Goal: Task Accomplishment & Management: Use online tool/utility

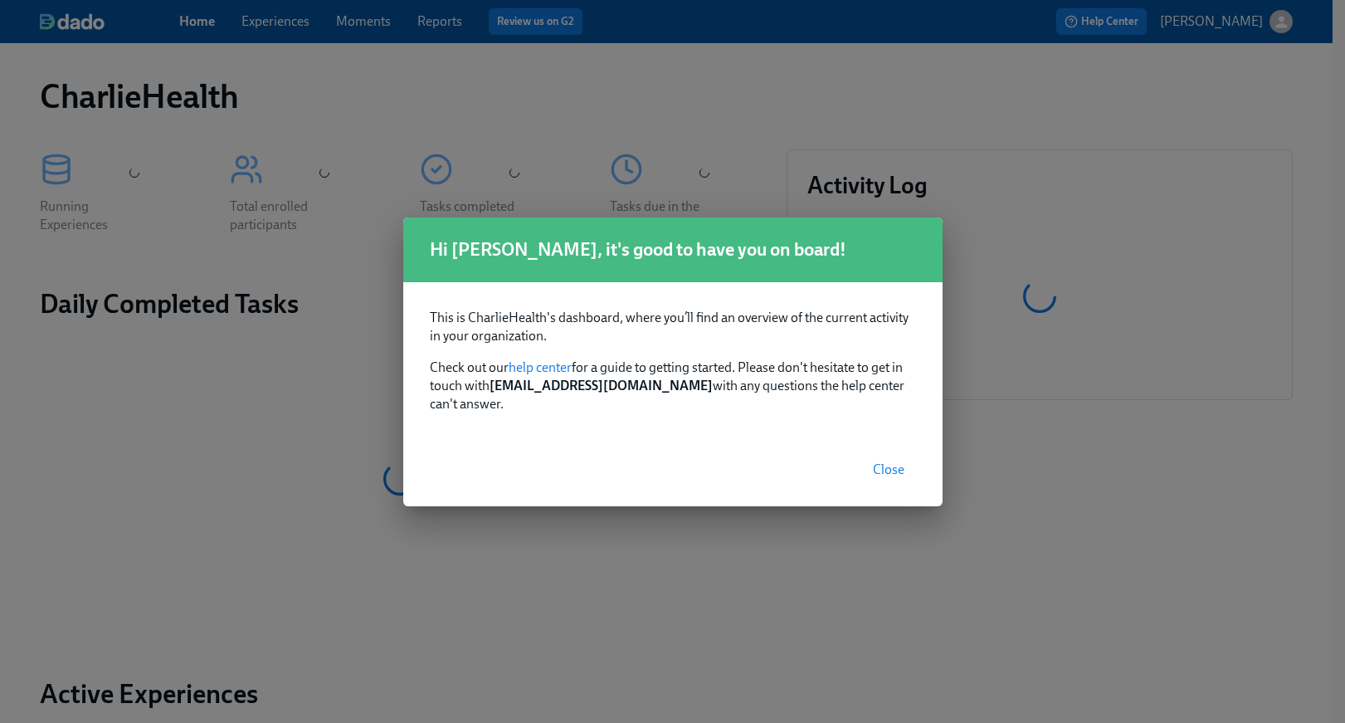
click at [889, 465] on span "Close" at bounding box center [889, 469] width 32 height 17
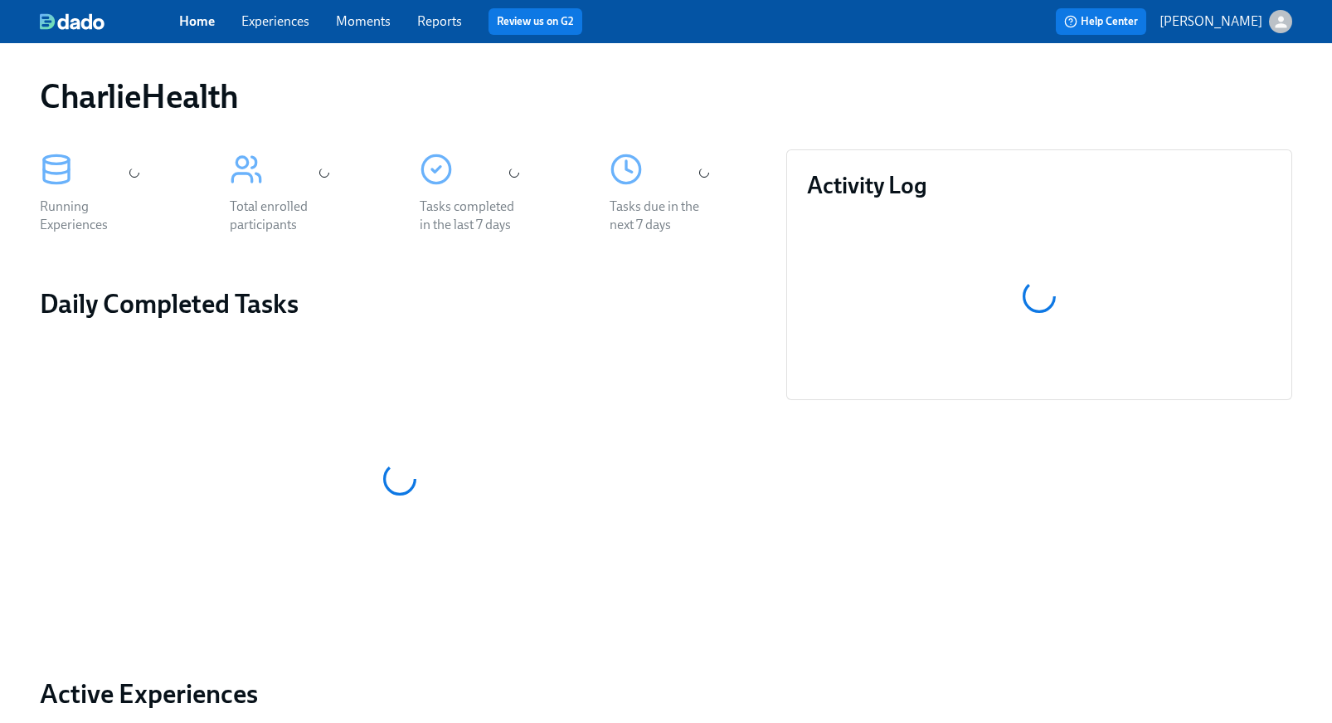
click at [284, 22] on link "Experiences" at bounding box center [275, 21] width 68 height 16
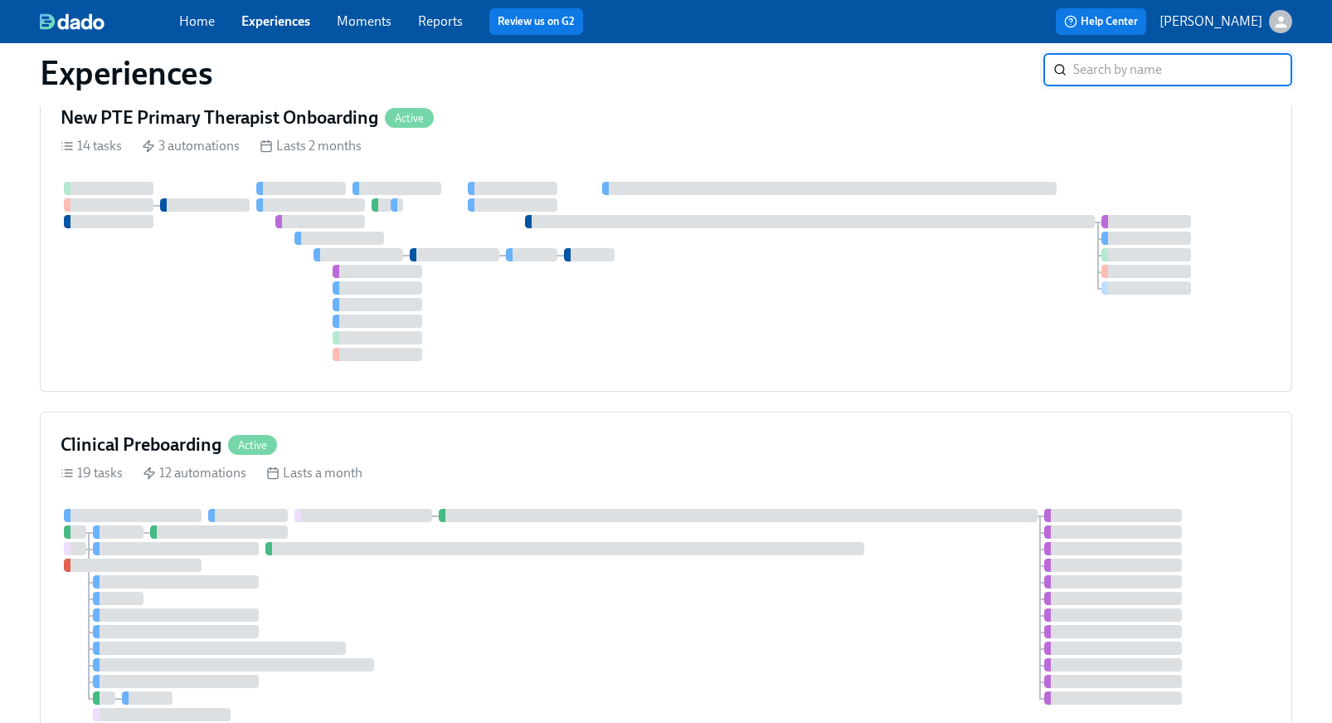
scroll to position [305, 0]
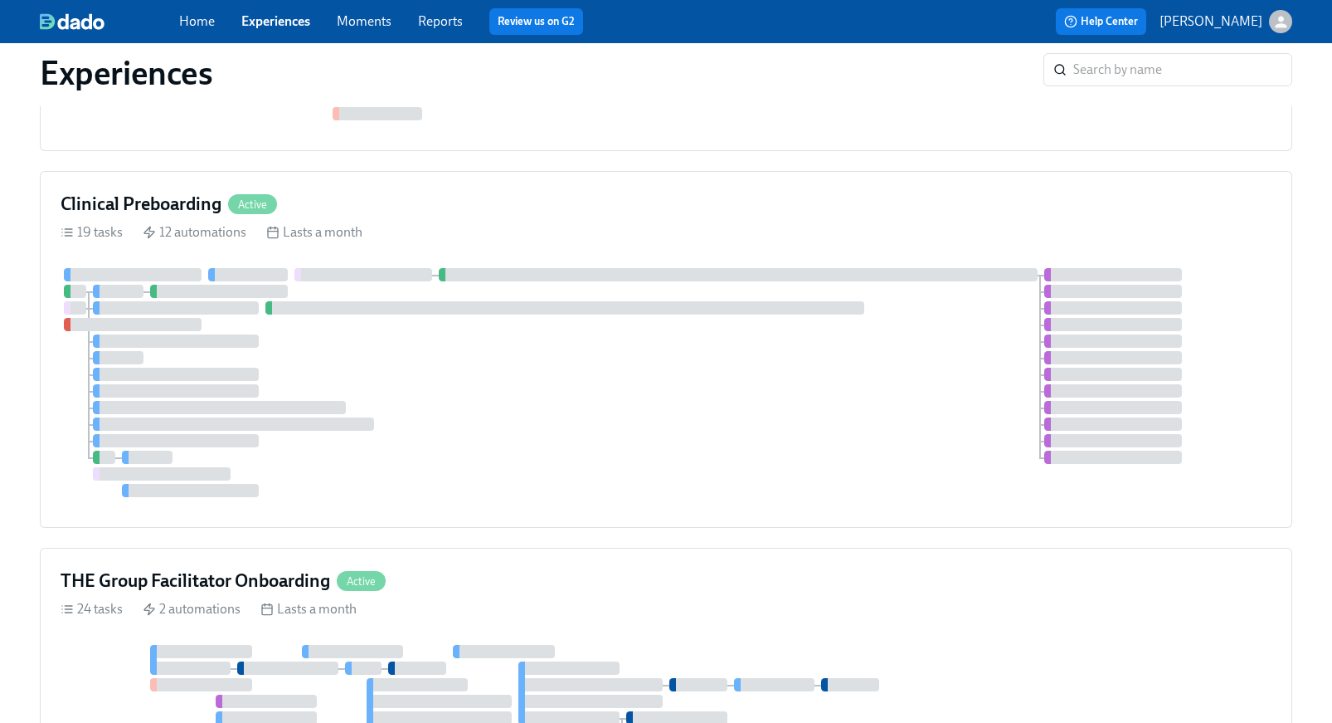
click at [609, 468] on div at bounding box center [666, 382] width 1211 height 229
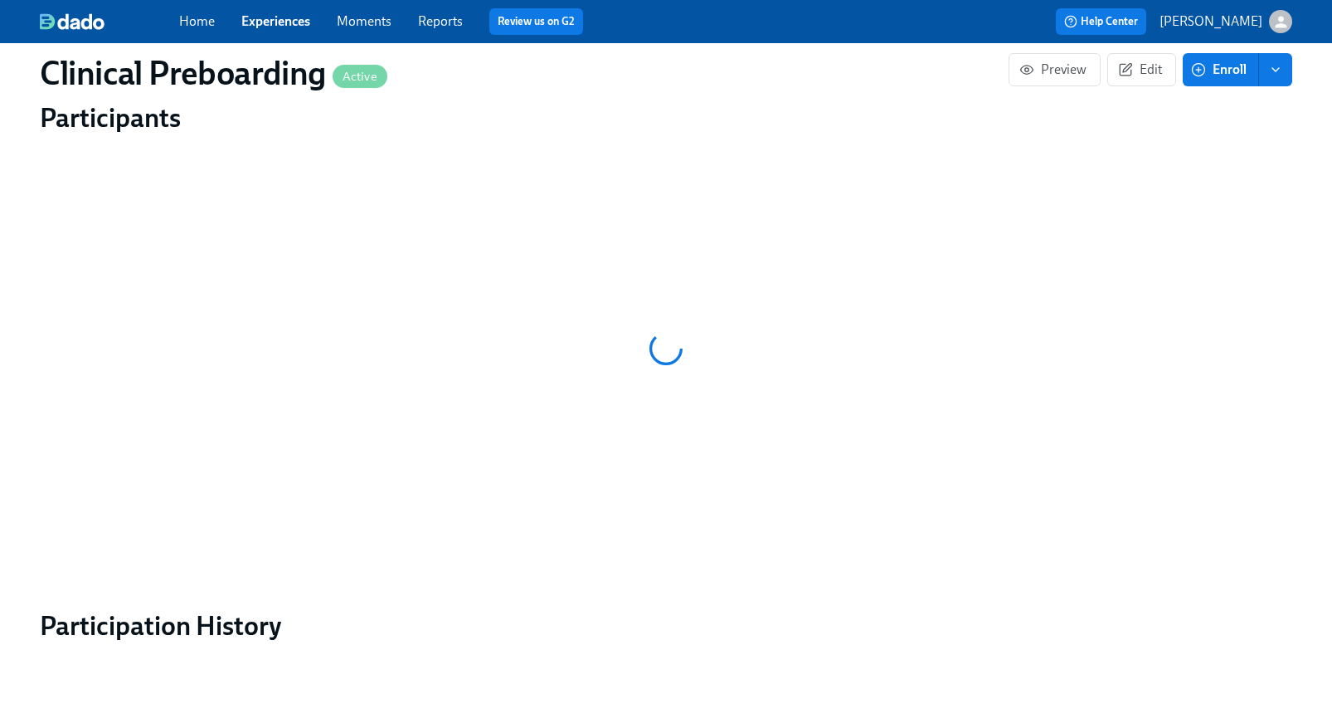
scroll to position [1526, 0]
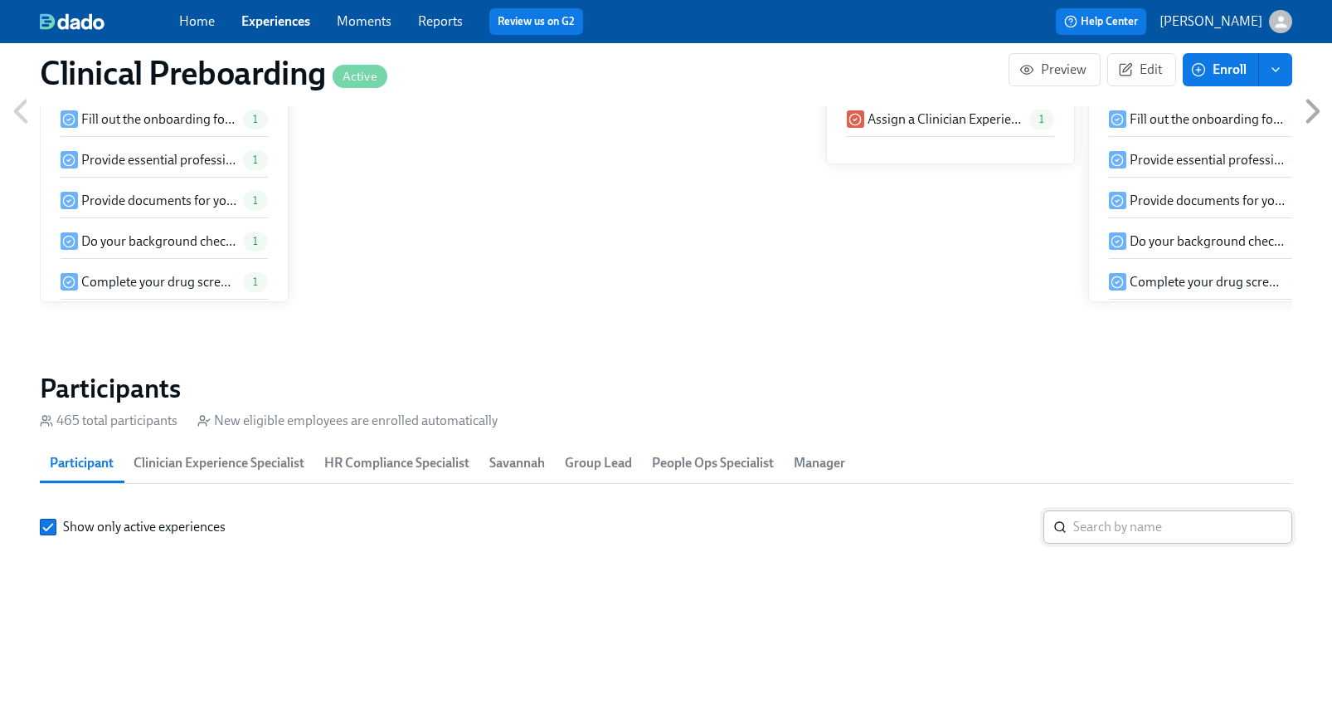
click at [1142, 510] on input "search" at bounding box center [1183, 526] width 219 height 33
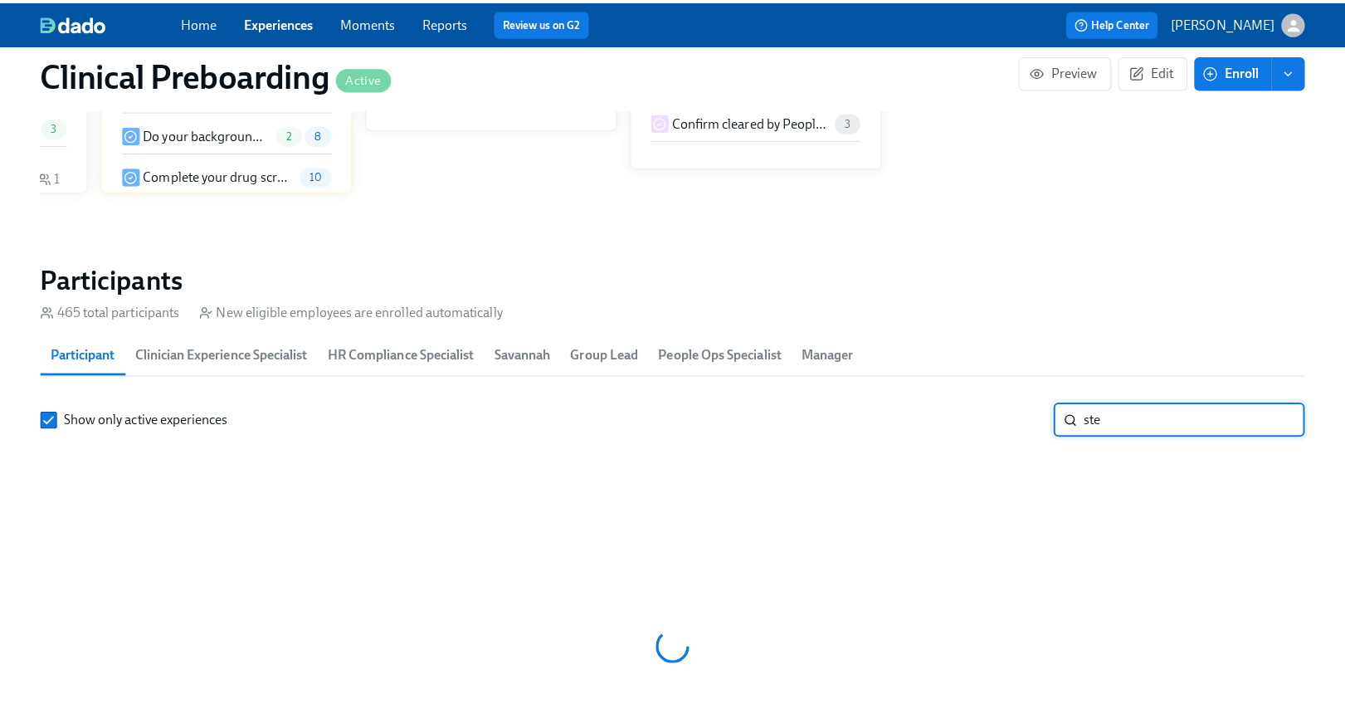
scroll to position [0, 18870]
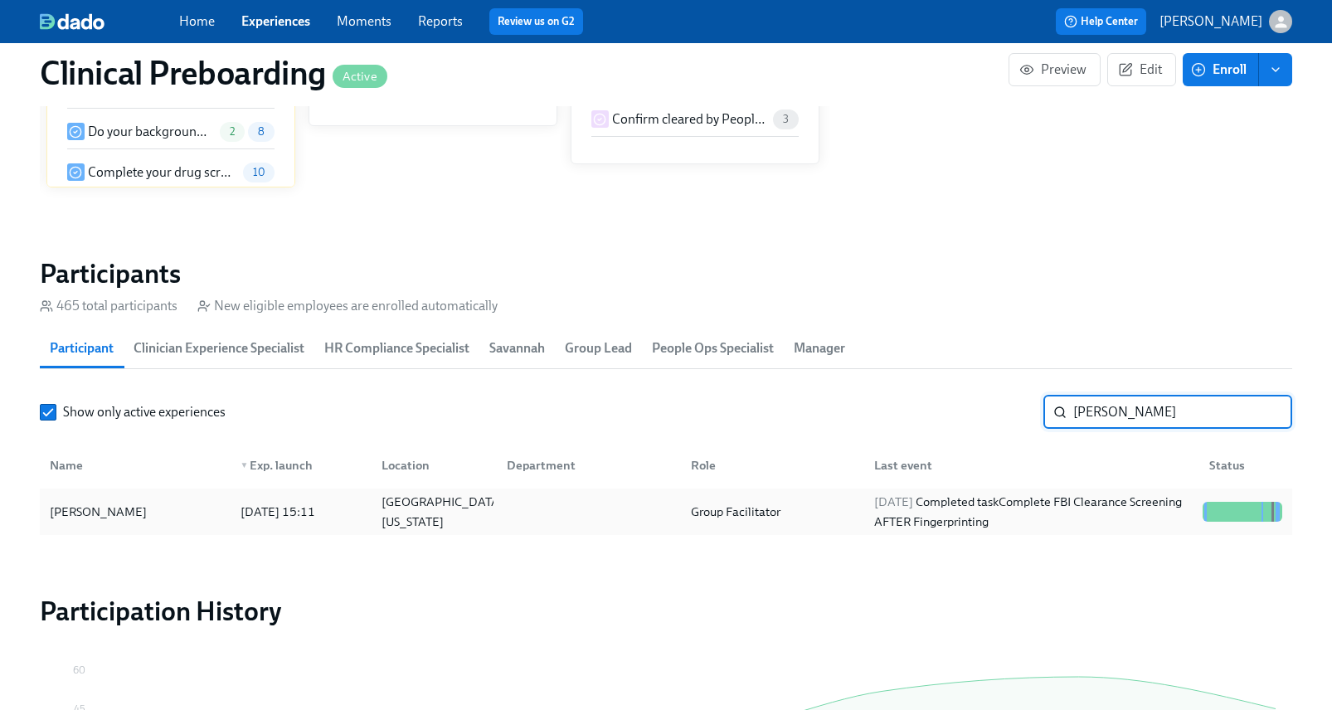
type input "[PERSON_NAME]"
click at [199, 521] on div "[PERSON_NAME]" at bounding box center [135, 511] width 184 height 33
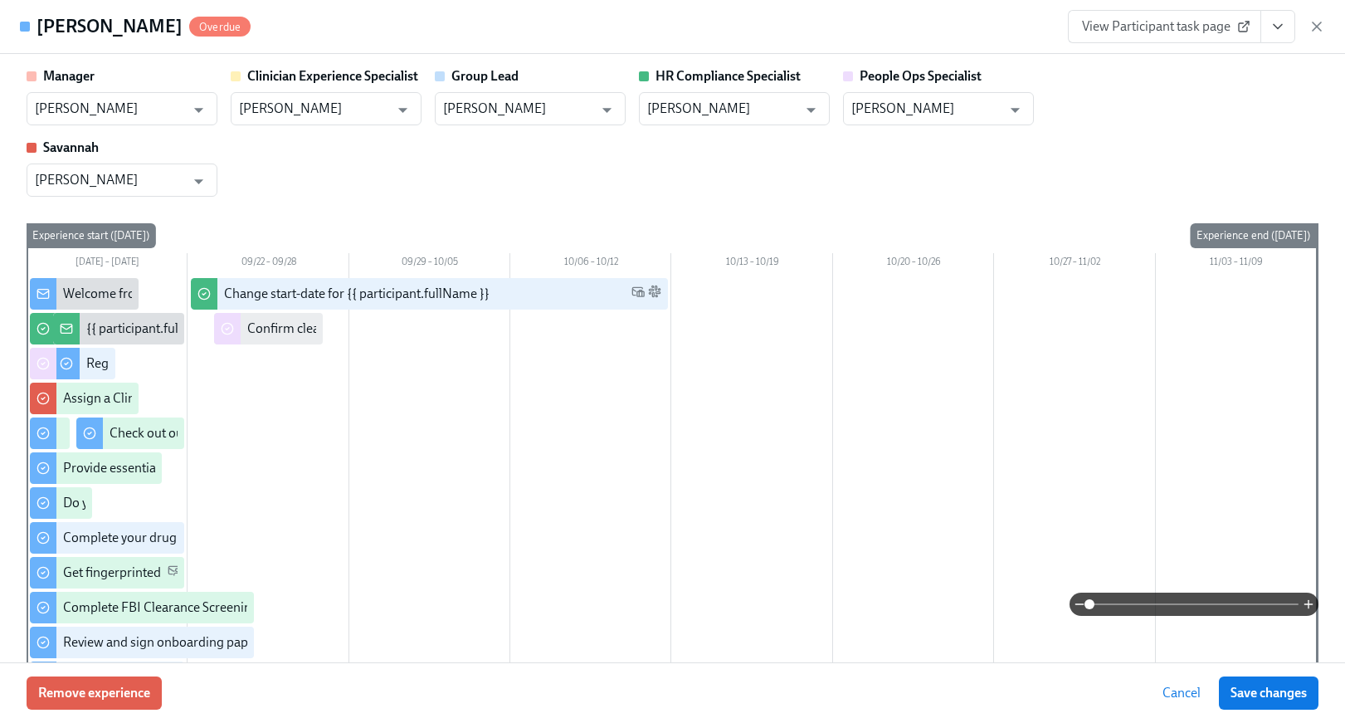
click at [1219, 27] on button "View task page" at bounding box center [1277, 26] width 35 height 33
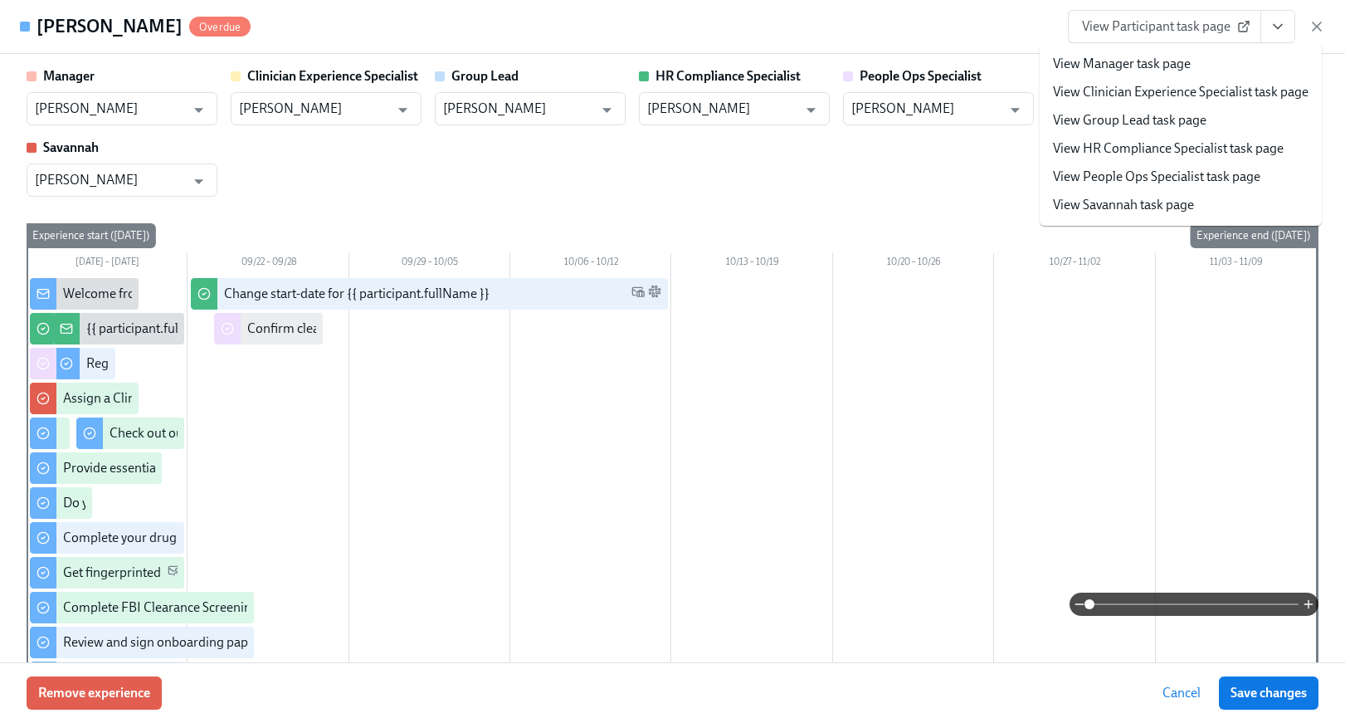
click at [1184, 31] on span "View Participant task page" at bounding box center [1164, 26] width 165 height 17
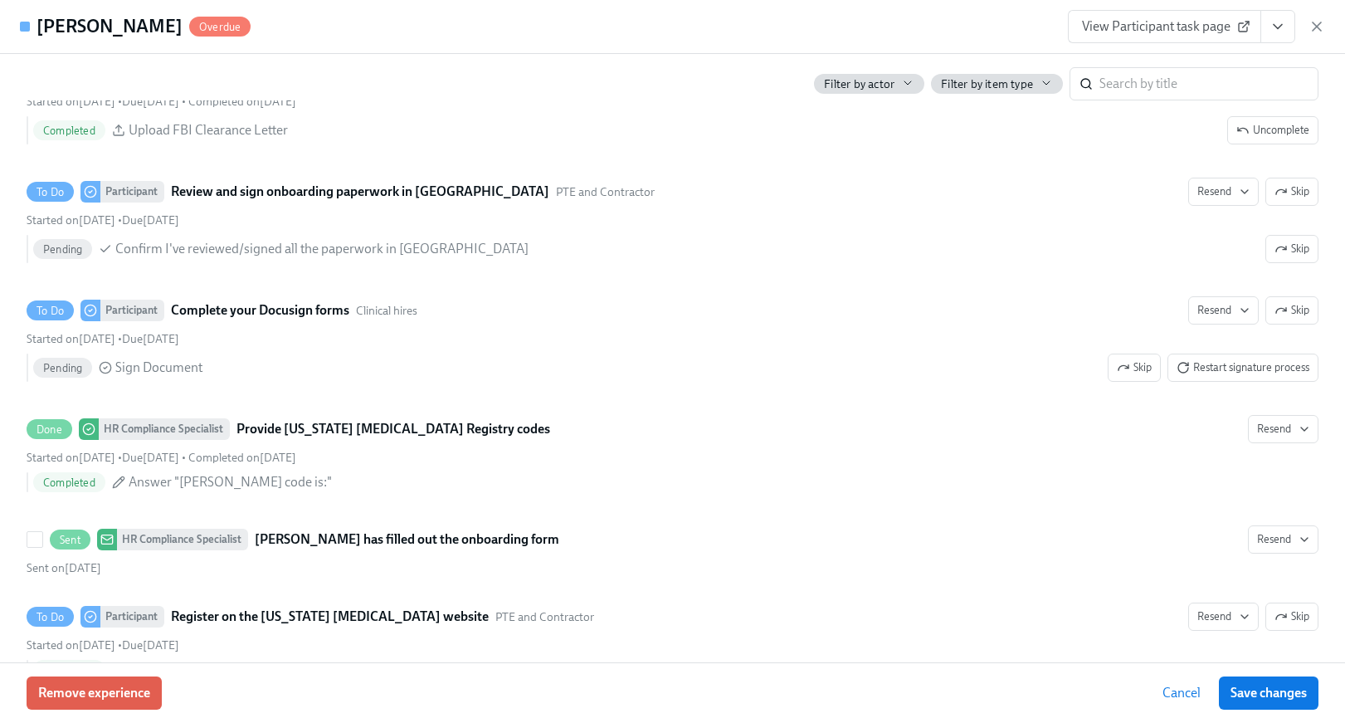
scroll to position [2641, 0]
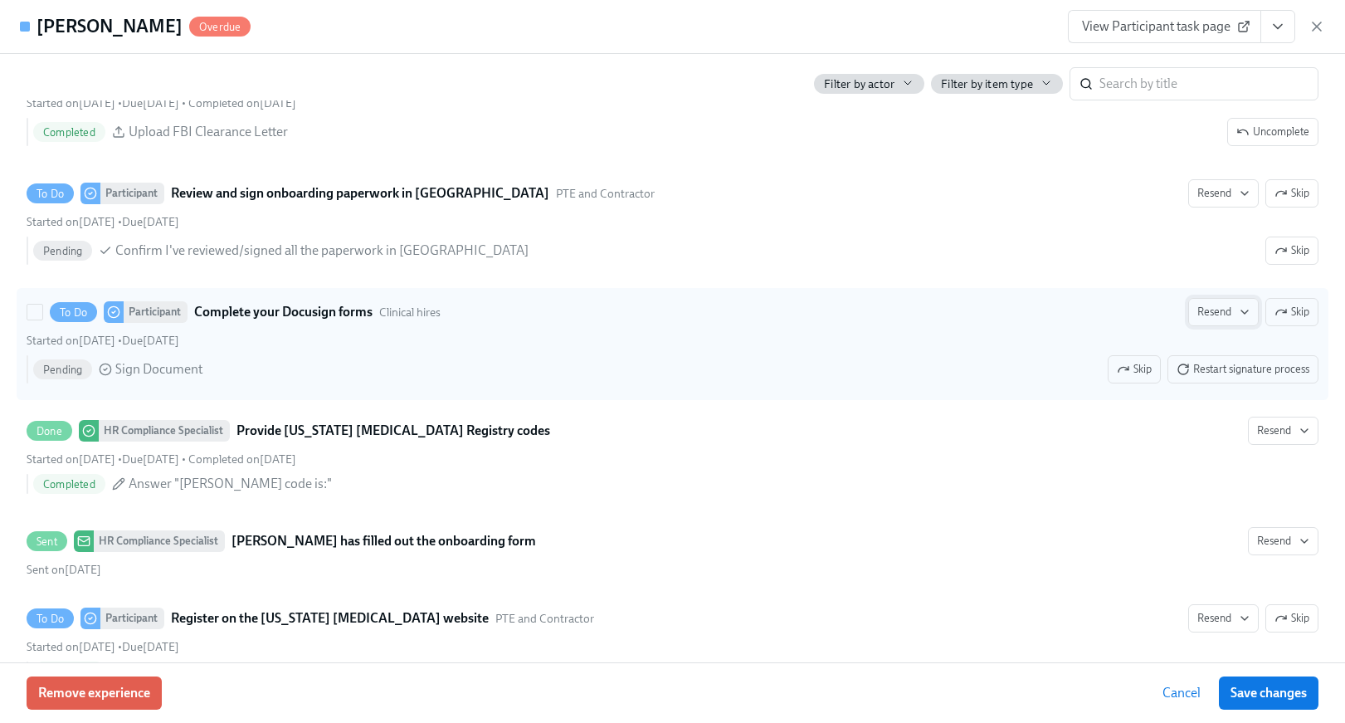
click at [1212, 314] on span "Resend" at bounding box center [1223, 312] width 52 height 17
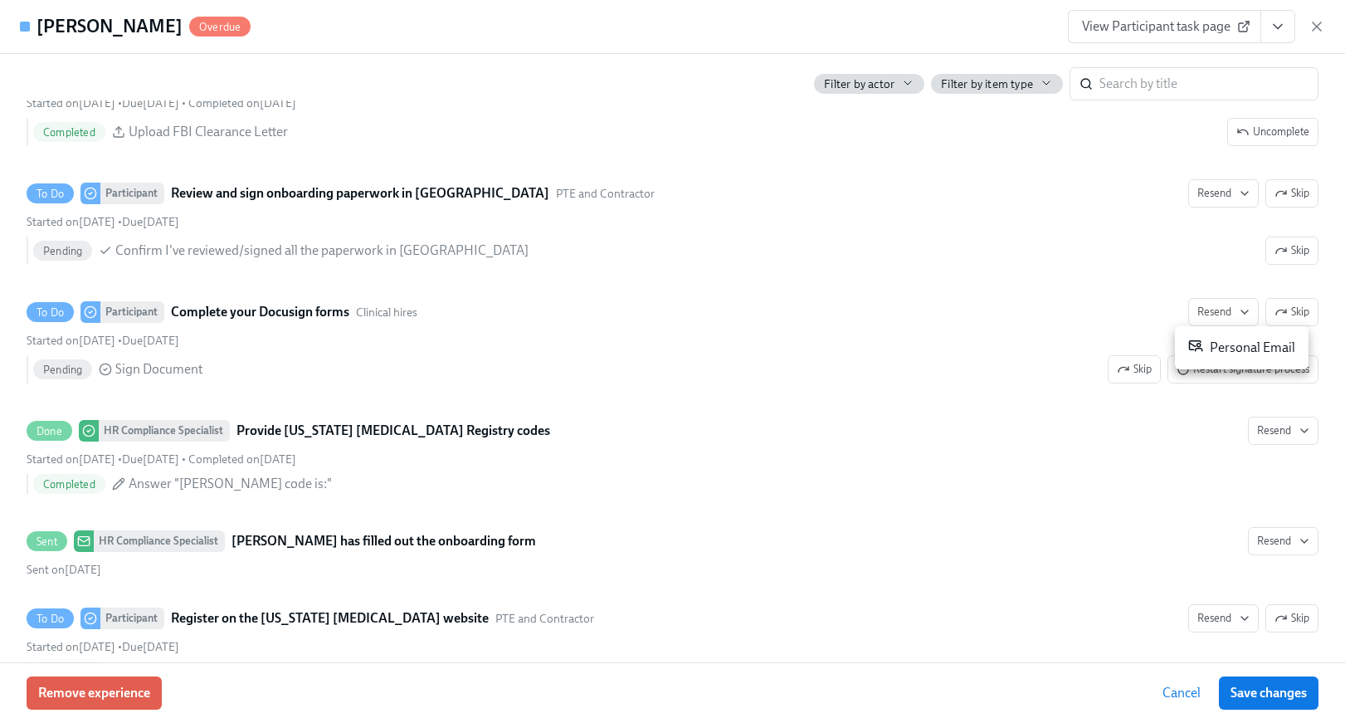
click at [1219, 344] on div "Personal Email" at bounding box center [1241, 348] width 107 height 20
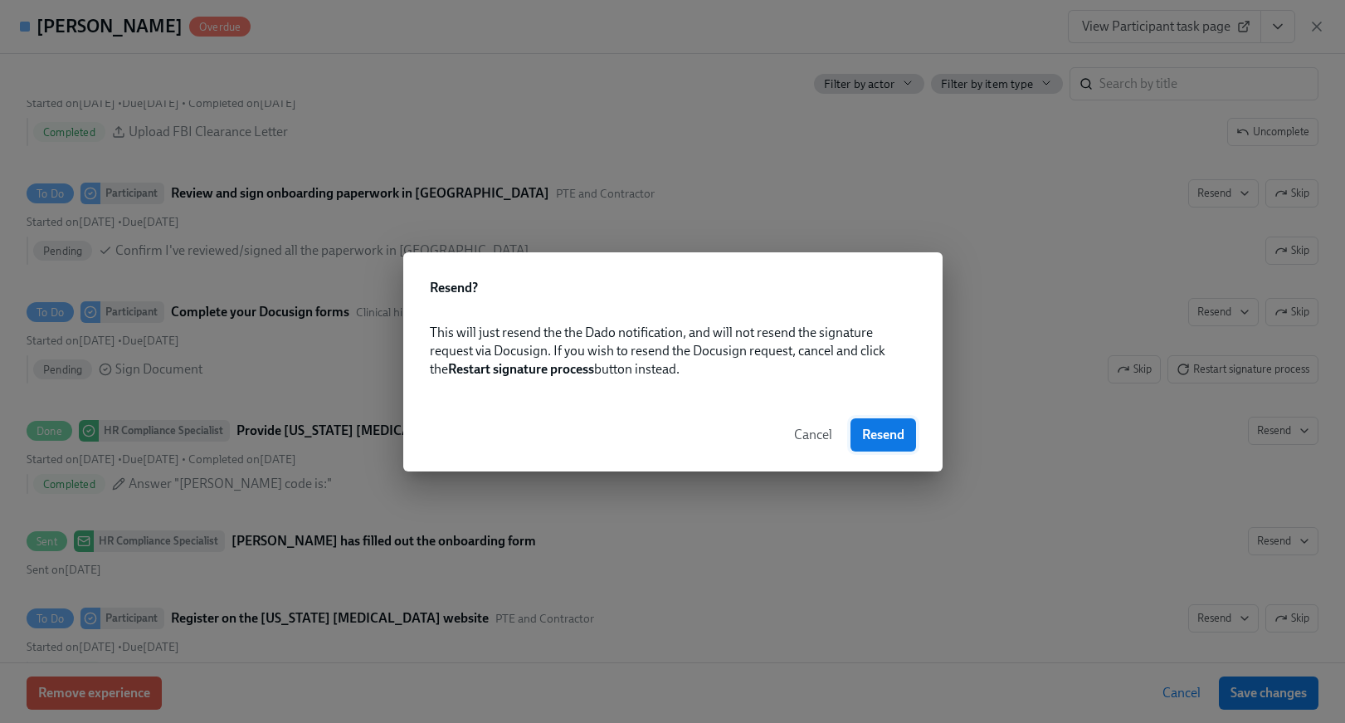
click at [894, 442] on button "Resend" at bounding box center [883, 434] width 66 height 33
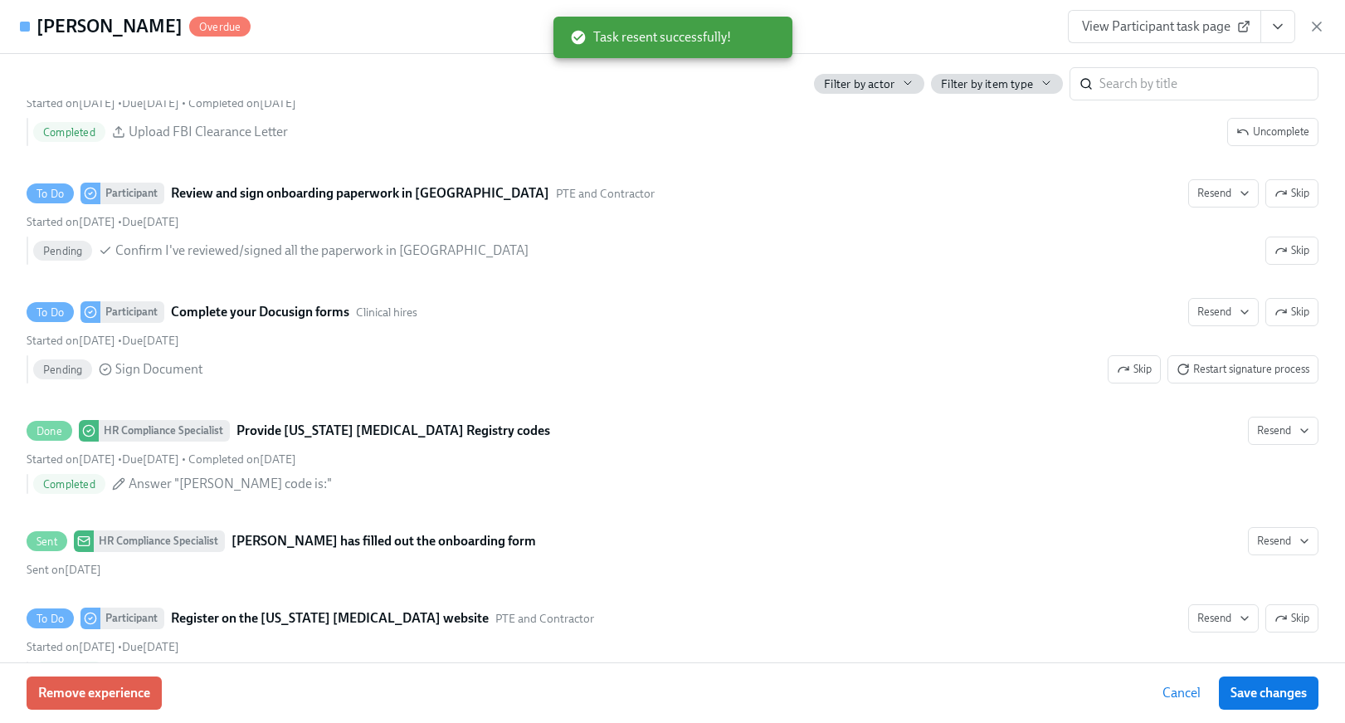
scroll to position [0, 19970]
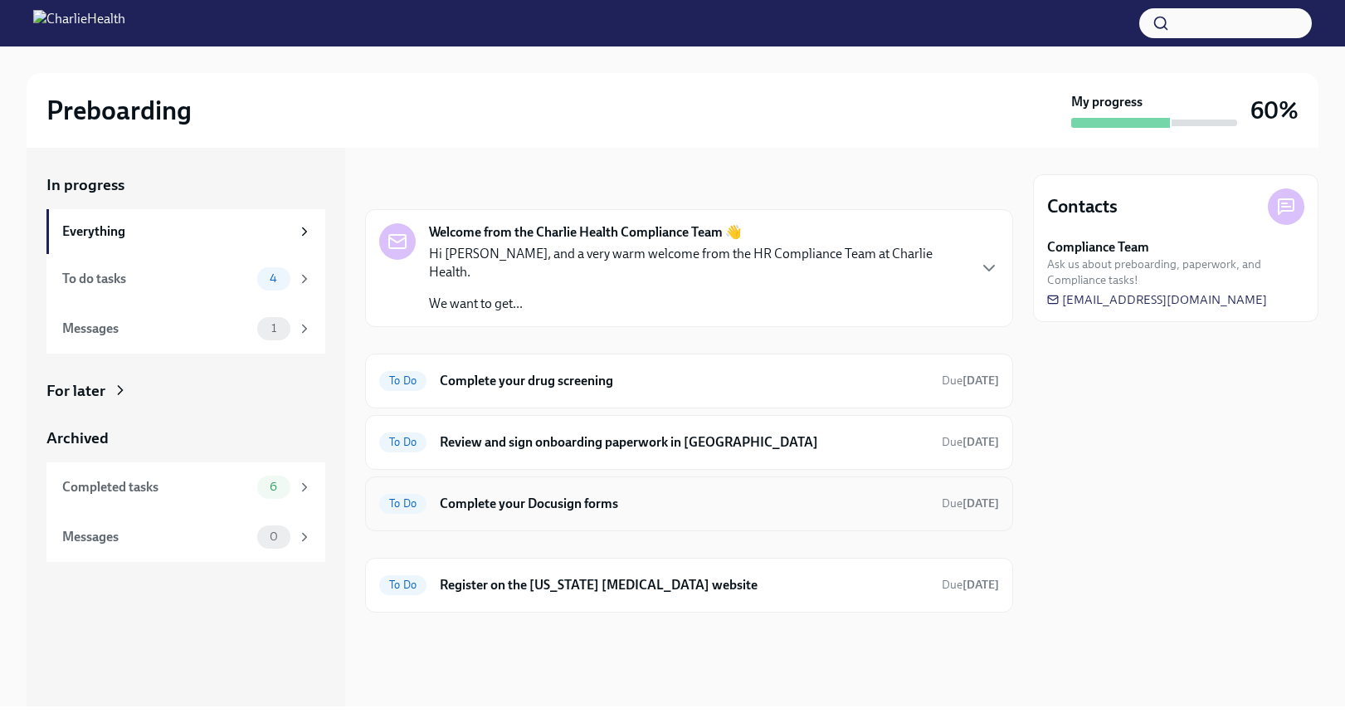
click at [725, 494] on h6 "Complete your Docusign forms" at bounding box center [684, 503] width 489 height 18
